Goal: Information Seeking & Learning: Learn about a topic

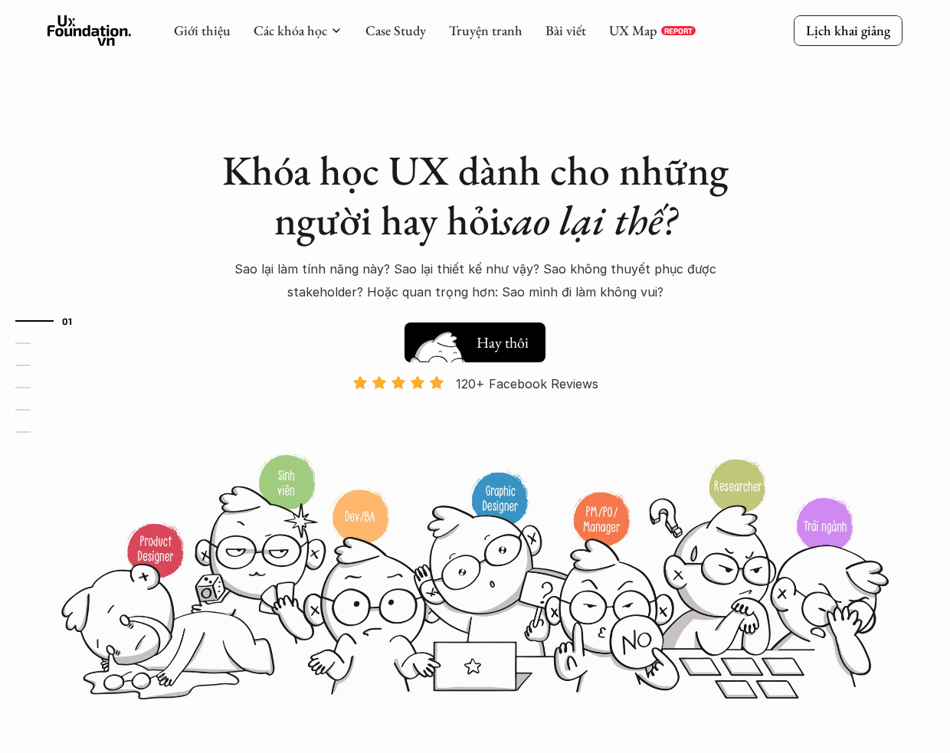
click at [475, 347] on img at bounding box center [438, 366] width 82 height 70
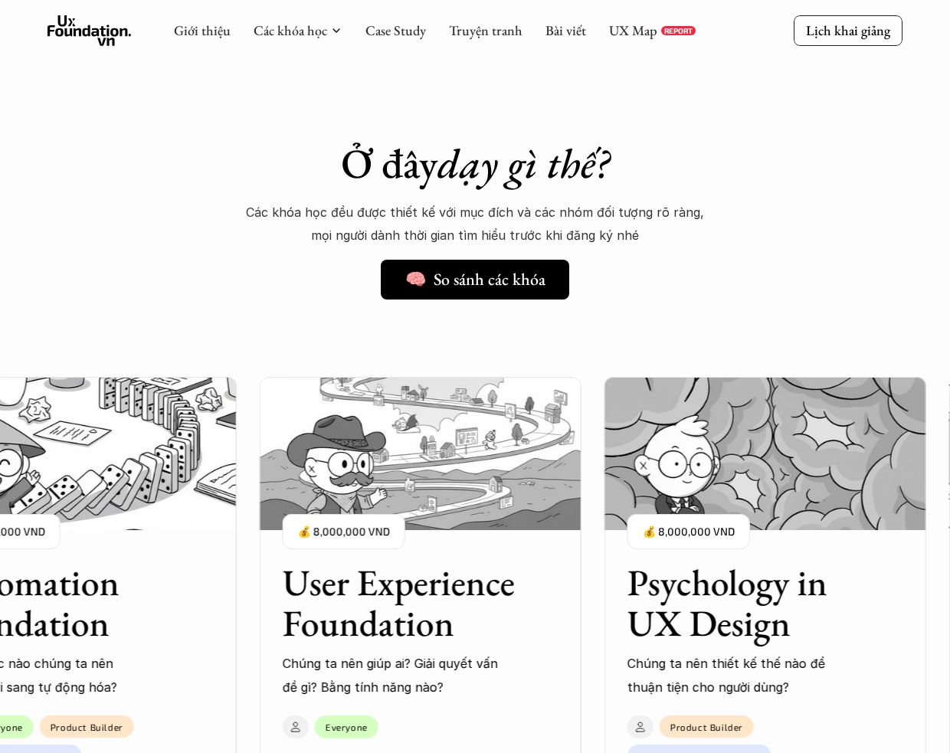
scroll to position [1002, 0]
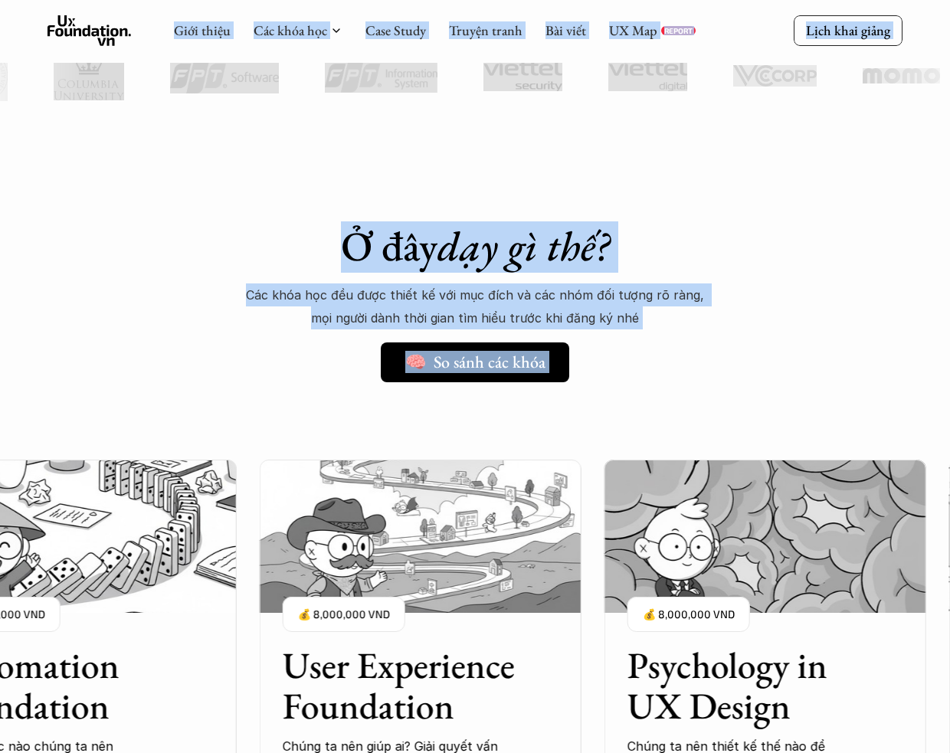
drag, startPoint x: 927, startPoint y: 45, endPoint x: 943, endPoint y: 281, distance: 236.4
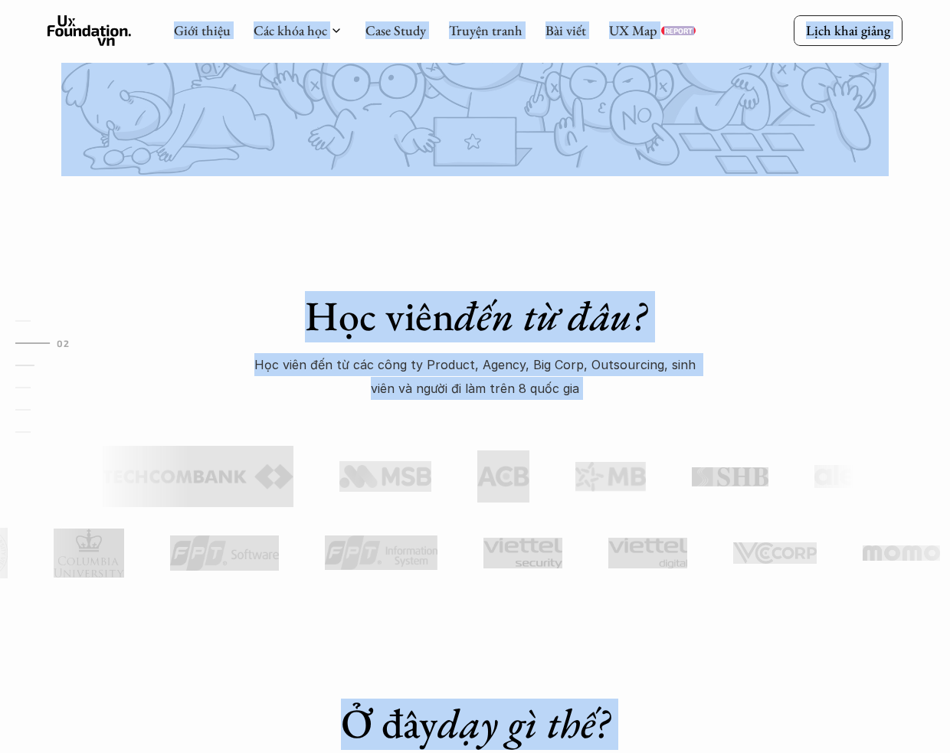
scroll to position [499, 0]
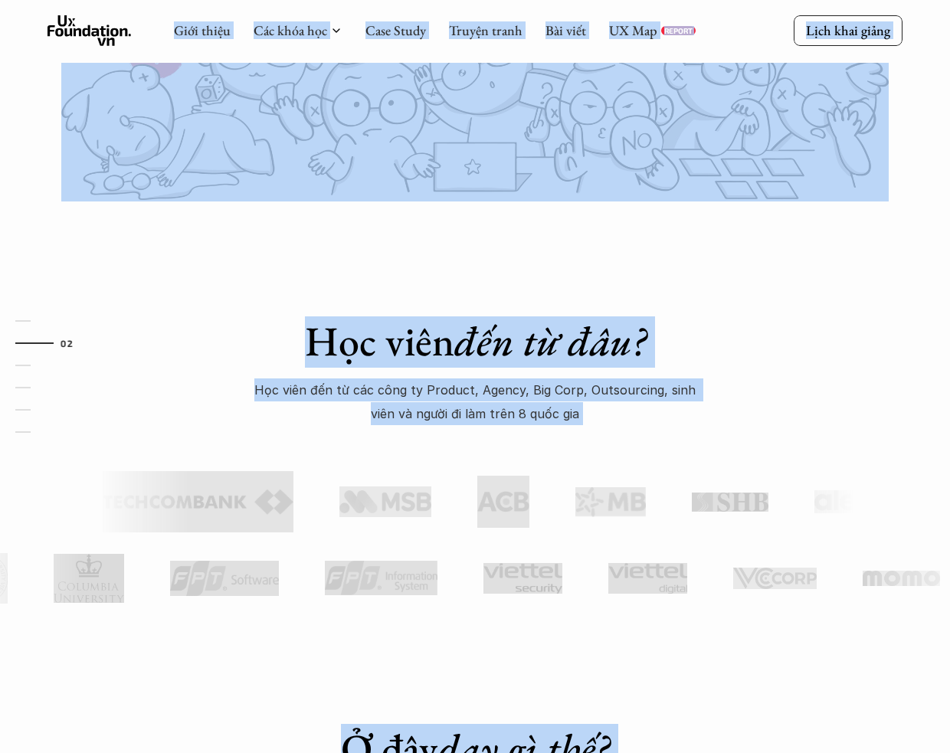
click at [628, 227] on div "Học viên đến từ đâu? Học viên đến từ các công ty Product, Agency, Big Corp, Out…" at bounding box center [475, 431] width 950 height 461
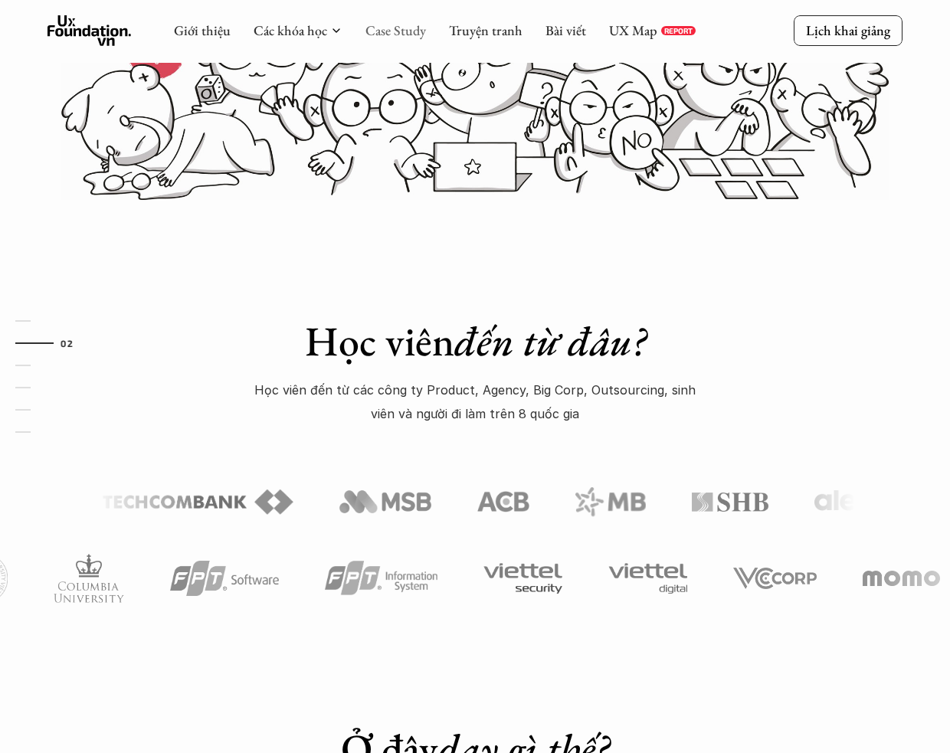
click at [404, 22] on link "Case Study" at bounding box center [395, 30] width 61 height 18
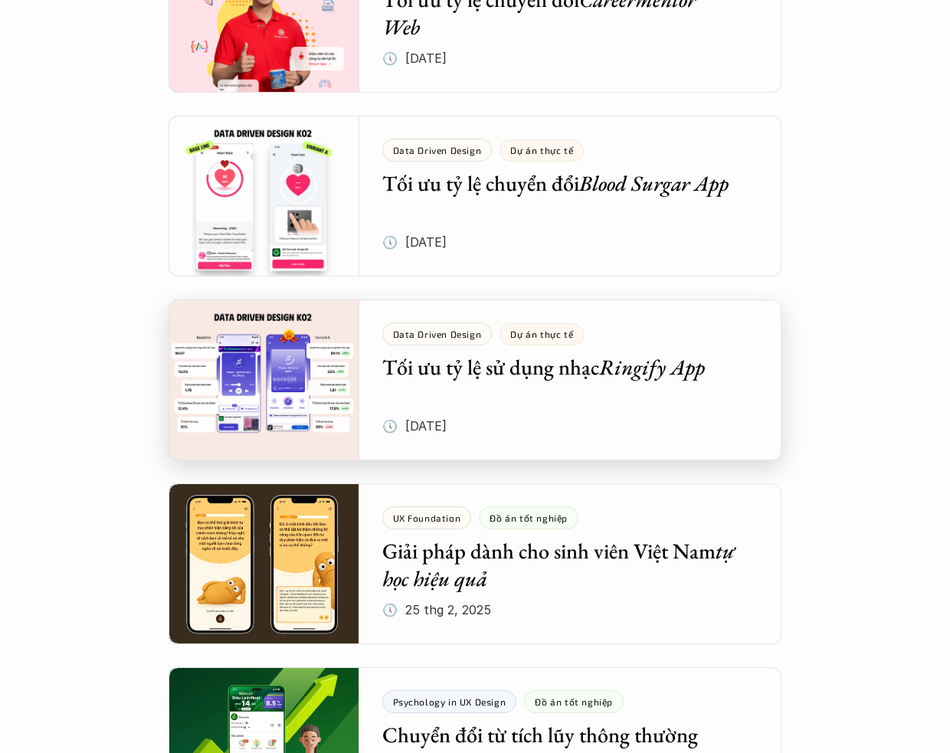
scroll to position [435, 0]
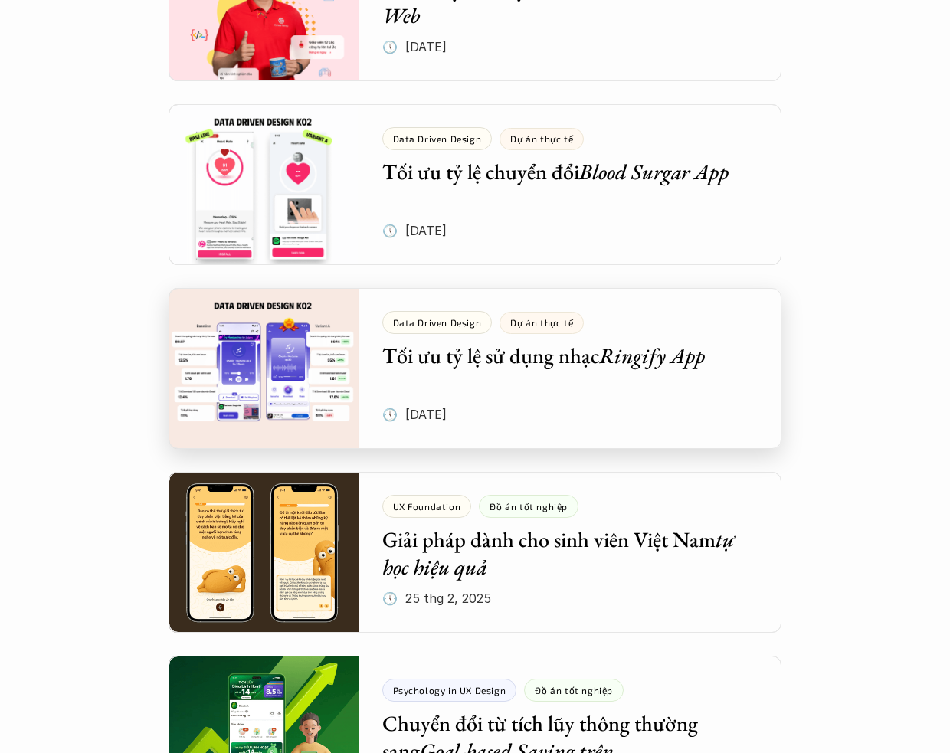
click at [579, 388] on div at bounding box center [475, 368] width 613 height 161
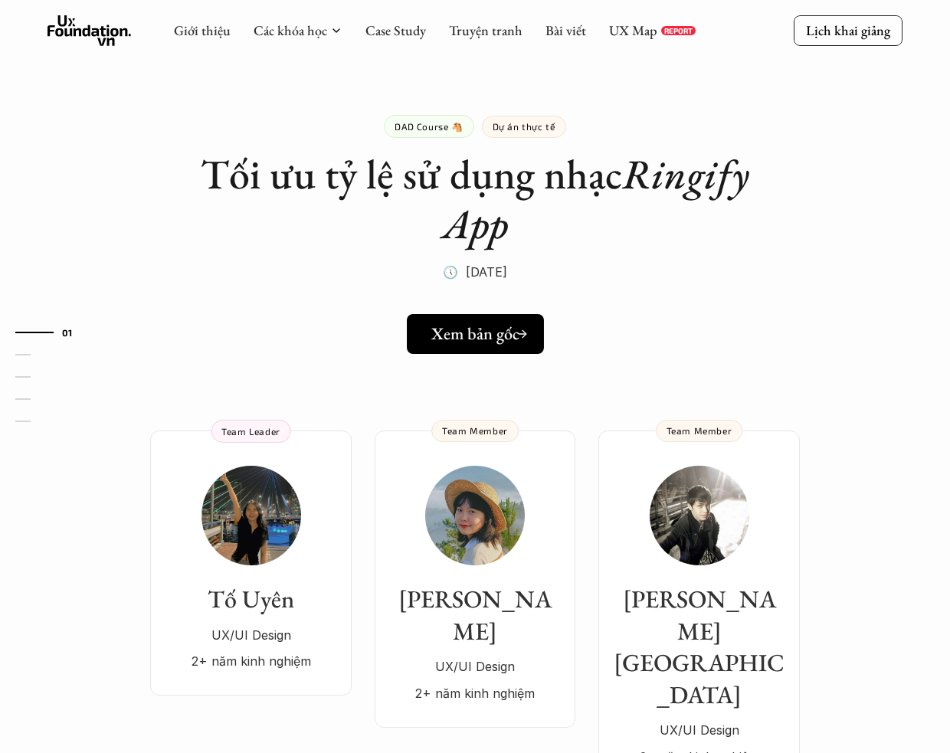
click at [463, 325] on h5 "Xem bản gốc" at bounding box center [474, 334] width 88 height 20
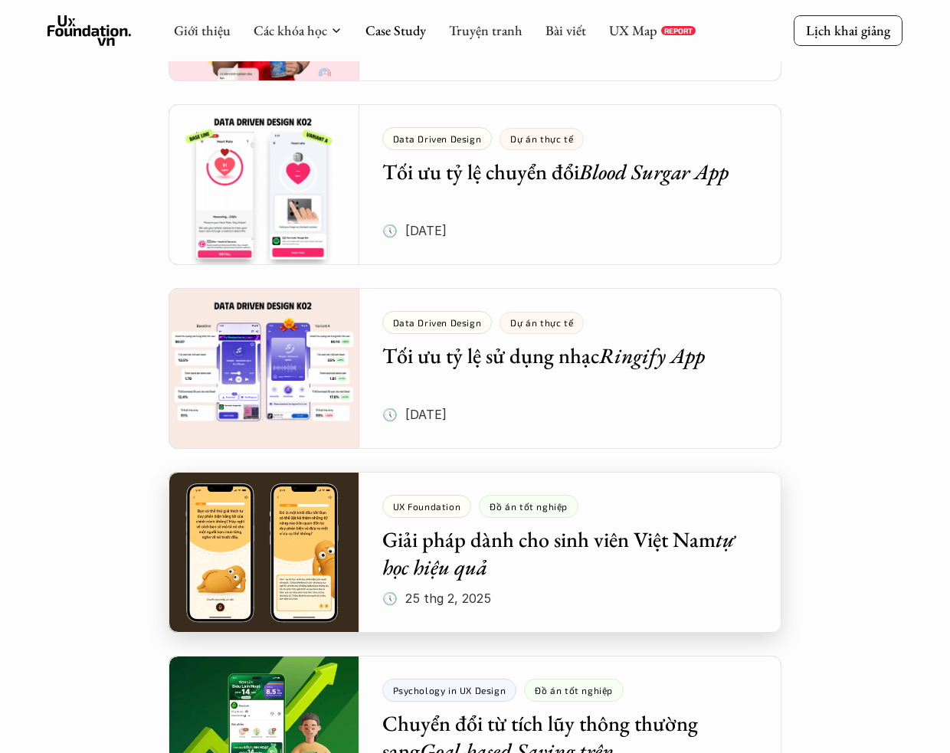
click at [617, 535] on div at bounding box center [475, 552] width 613 height 161
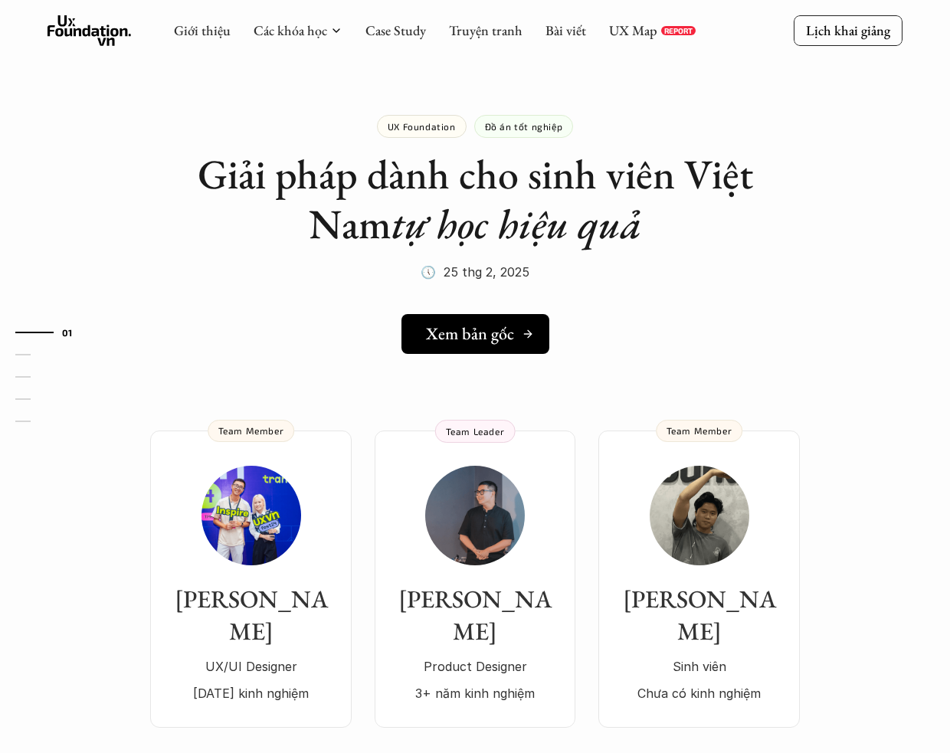
click at [471, 332] on h5 "Xem bản gốc" at bounding box center [470, 334] width 88 height 20
